Goal: Task Accomplishment & Management: Use online tool/utility

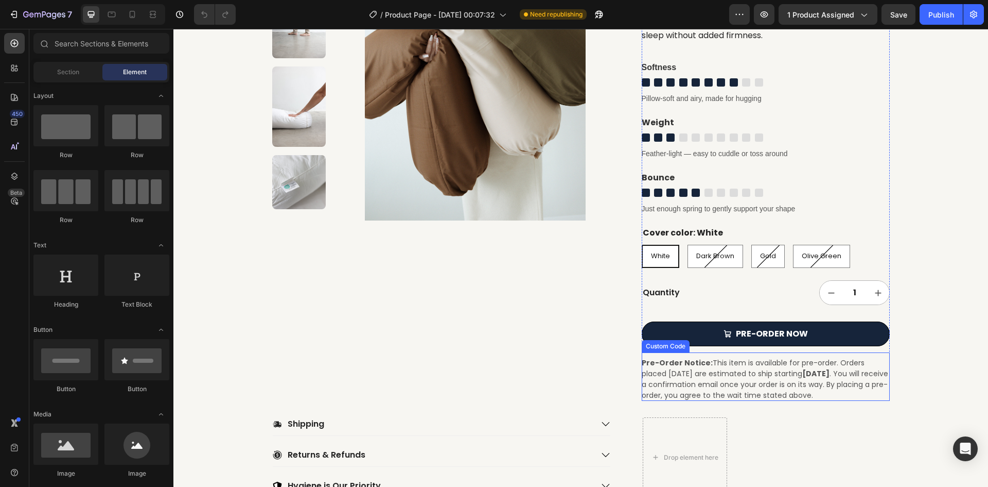
scroll to position [309, 0]
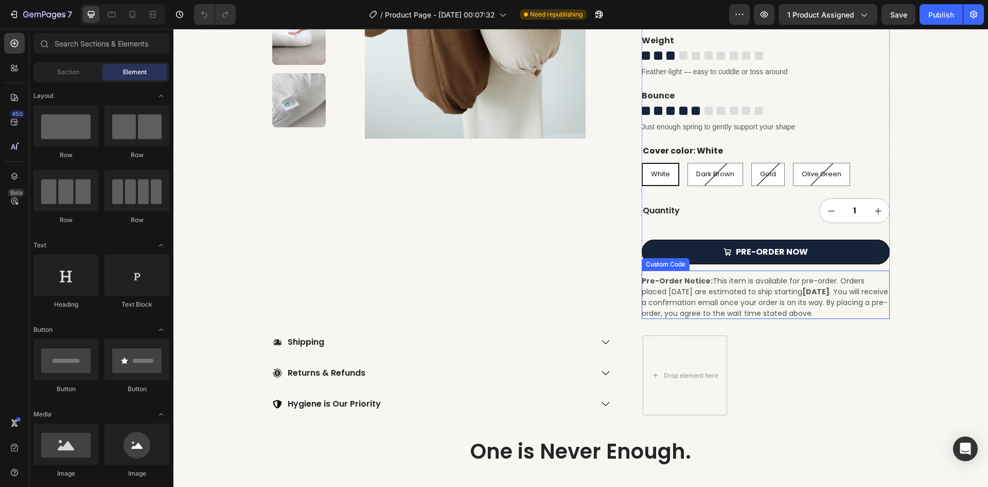
click at [735, 290] on p "Pre-Order Notice: This item is available for pre-order. Orders placed [DATE] ar…" at bounding box center [766, 296] width 248 height 43
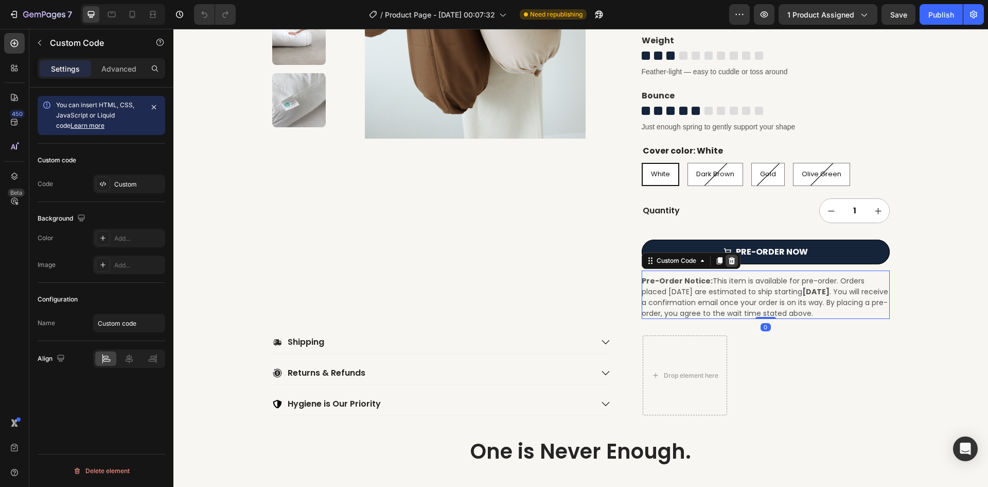
click at [729, 259] on icon at bounding box center [731, 260] width 7 height 7
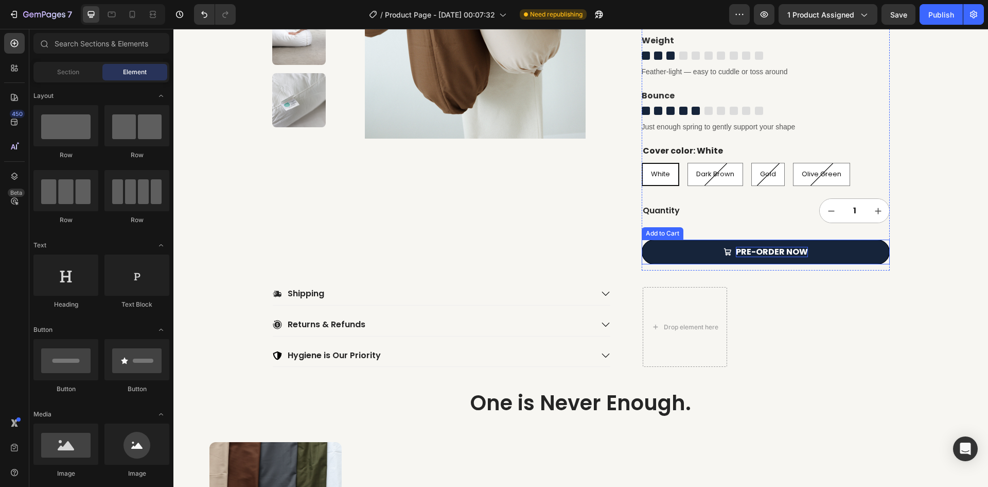
click at [750, 250] on div "PRE-ORDER NOW" at bounding box center [772, 252] width 72 height 11
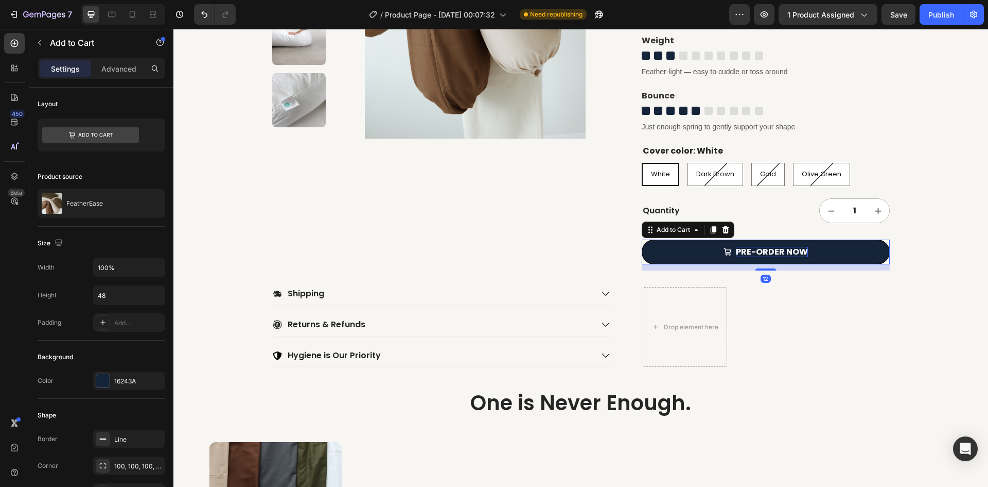
click at [798, 250] on div "PRE-ORDER NOW" at bounding box center [772, 252] width 72 height 11
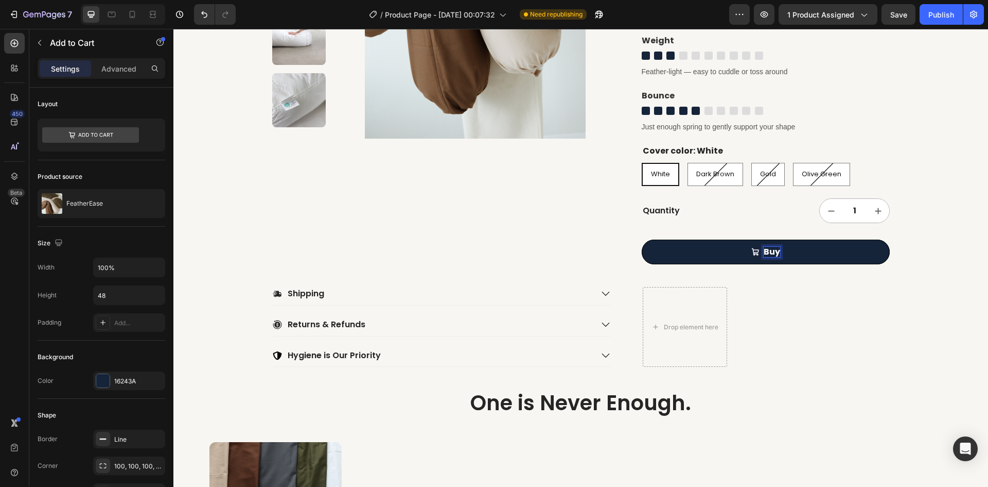
click at [642, 239] on button "Buy" at bounding box center [766, 251] width 248 height 25
click at [642, 239] on button "BU" at bounding box center [766, 251] width 248 height 25
click at [942, 19] on div "Publish" at bounding box center [942, 14] width 26 height 11
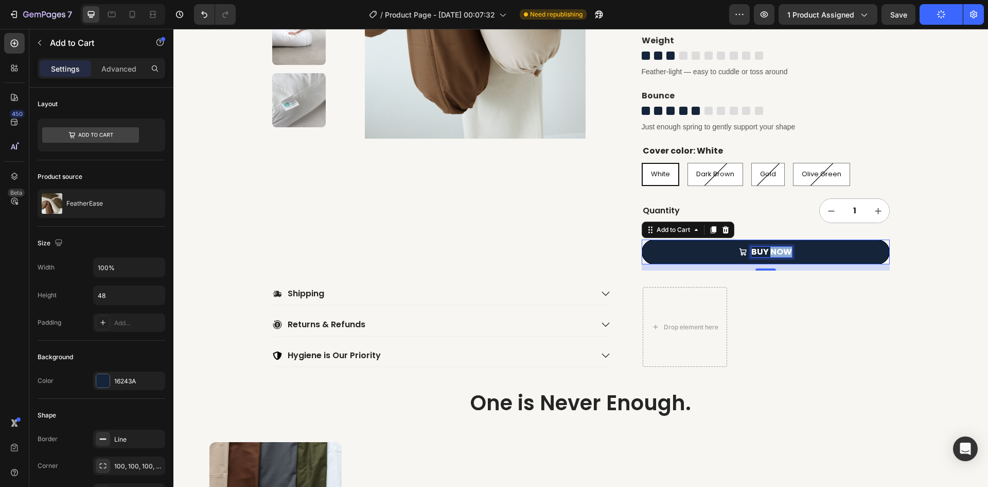
click at [780, 255] on p "BUY NOW" at bounding box center [772, 252] width 41 height 11
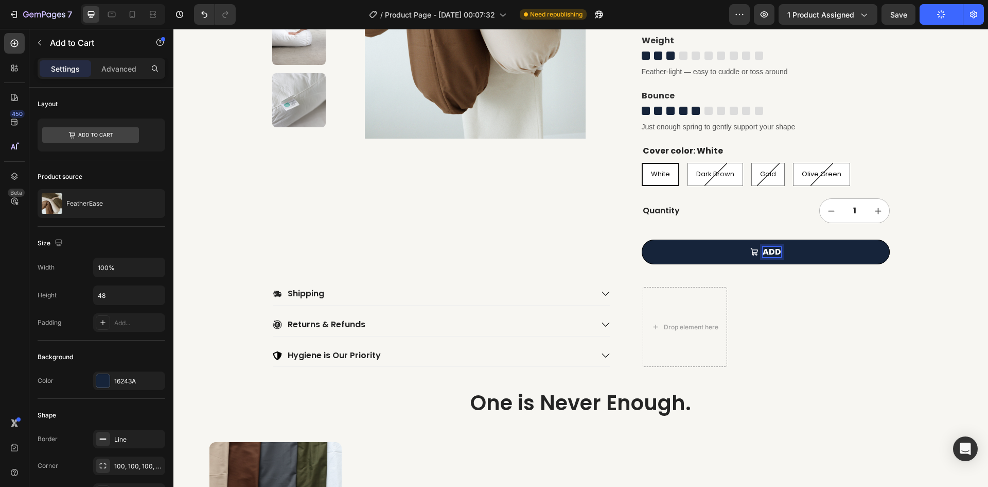
click at [642, 239] on button "ADD" at bounding box center [766, 251] width 248 height 25
click at [642, 239] on button "ADD TO" at bounding box center [766, 251] width 248 height 25
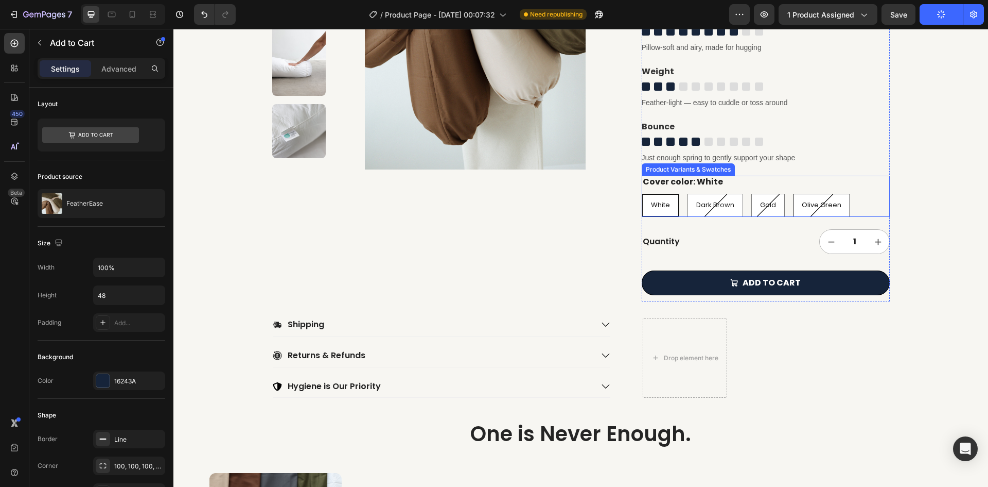
scroll to position [257, 0]
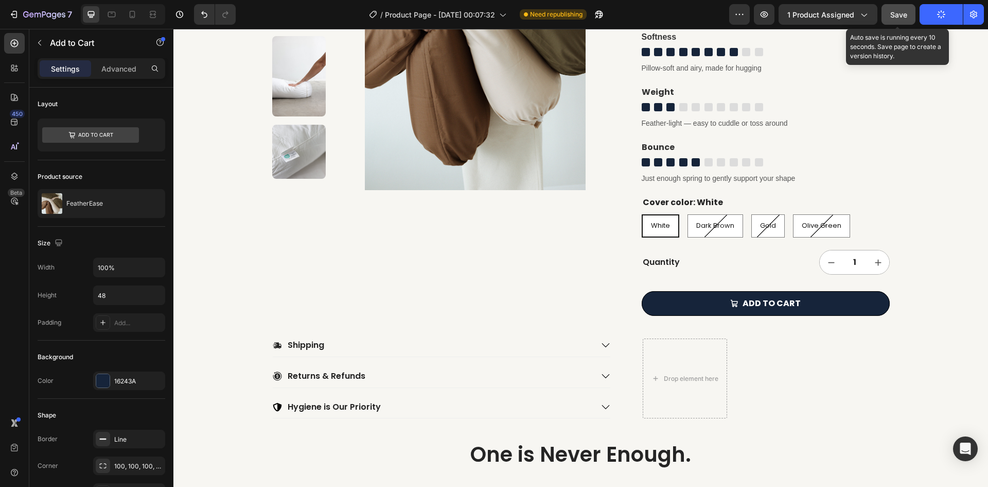
click at [905, 12] on span "Save" at bounding box center [899, 14] width 17 height 9
